Goal: Find specific page/section: Find specific page/section

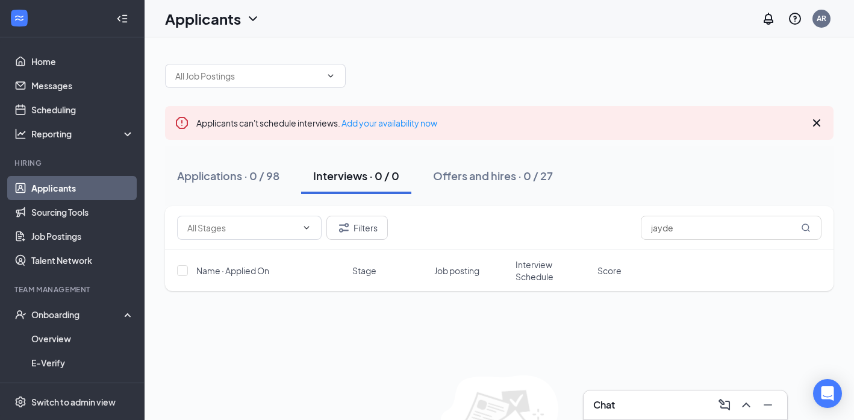
scroll to position [22, 0]
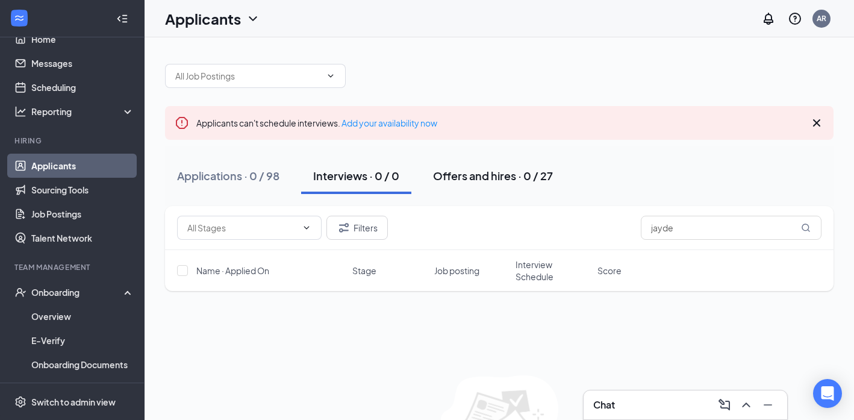
click at [487, 178] on div "Offers and hires · 0 / 27" at bounding box center [493, 175] width 120 height 15
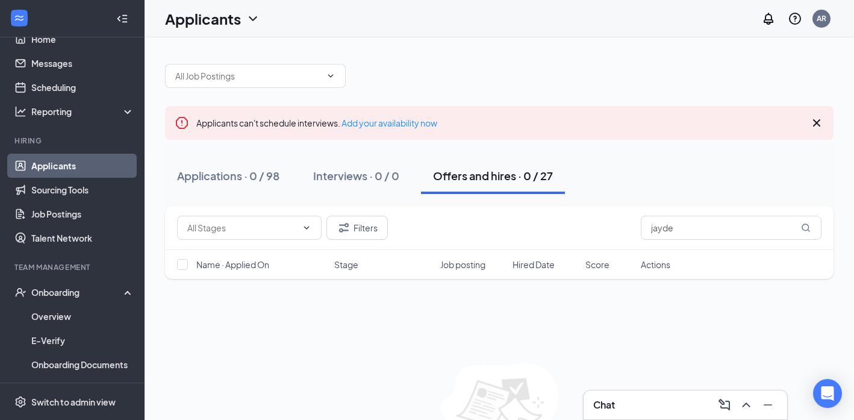
click at [497, 180] on div "Offers and hires · 0 / 27" at bounding box center [493, 175] width 120 height 15
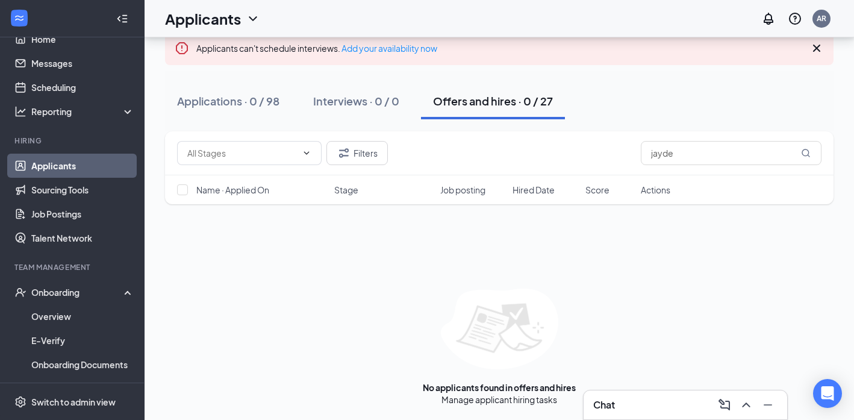
click at [73, 166] on link "Applicants" at bounding box center [82, 165] width 103 height 24
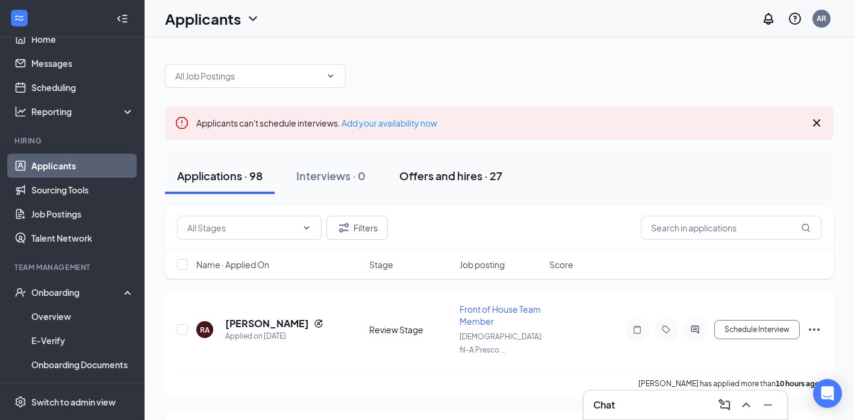
click at [460, 176] on div "Offers and hires · 27" at bounding box center [450, 175] width 103 height 15
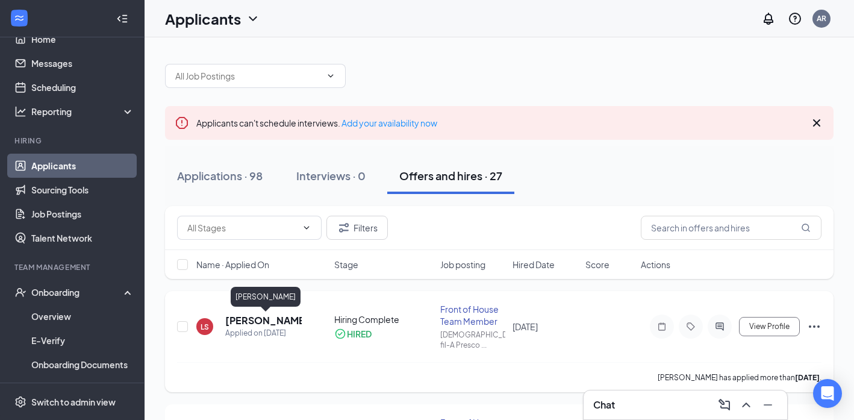
click at [243, 321] on h5 "[PERSON_NAME]" at bounding box center [263, 320] width 76 height 13
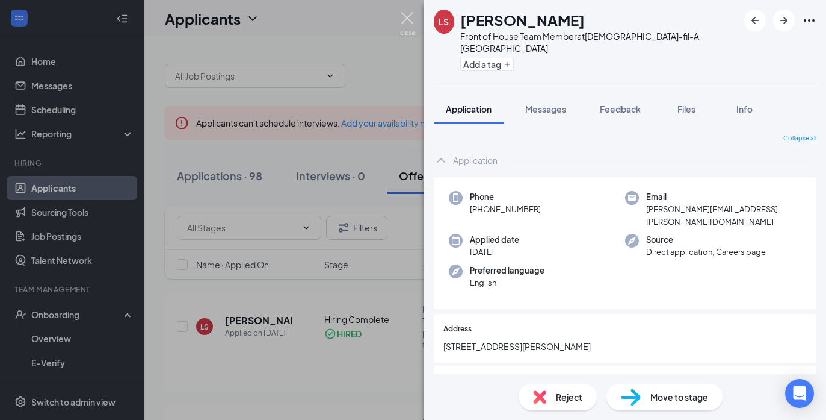
click at [406, 15] on img at bounding box center [407, 23] width 15 height 23
